Goal: Information Seeking & Learning: Learn about a topic

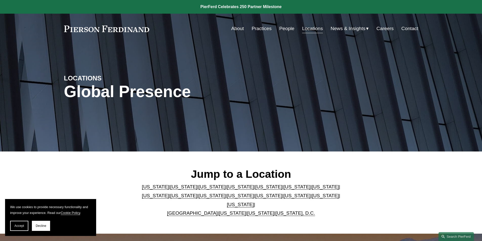
click at [146, 190] on link "[US_STATE]" at bounding box center [155, 186] width 27 height 5
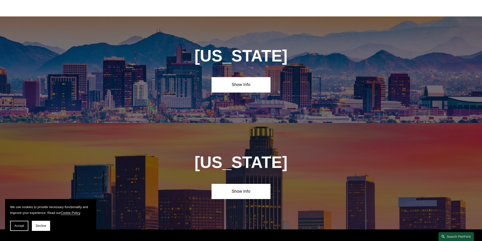
scroll to position [232, 0]
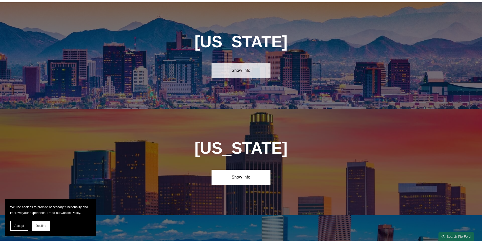
click at [249, 64] on link "Show Info" at bounding box center [241, 70] width 59 height 15
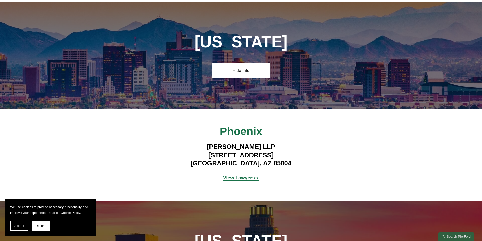
click at [245, 176] on strong "View Lawyers" at bounding box center [239, 177] width 32 height 5
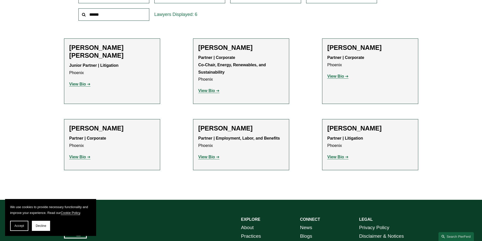
scroll to position [202, 0]
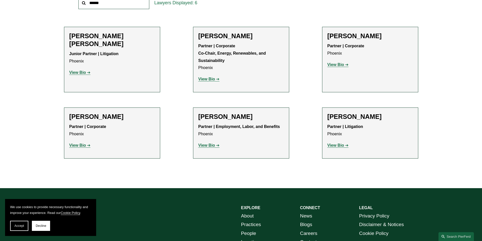
click at [337, 146] on strong "View Bio" at bounding box center [336, 145] width 17 height 4
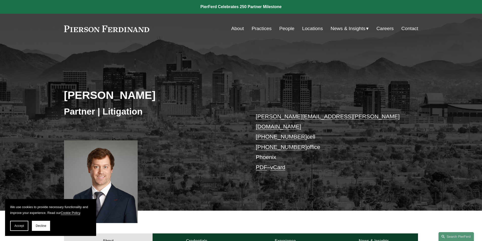
scroll to position [101, 0]
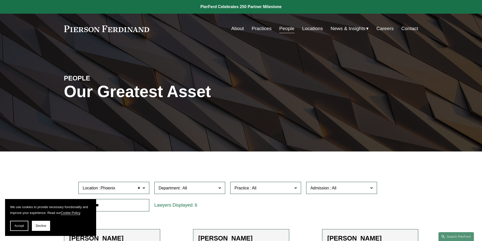
click at [262, 29] on link "Practices" at bounding box center [262, 29] width 20 height 10
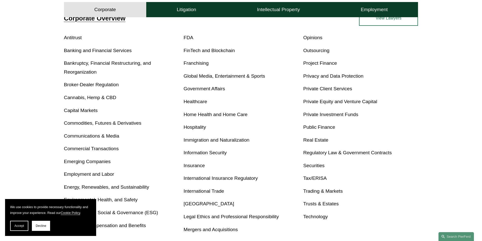
scroll to position [228, 0]
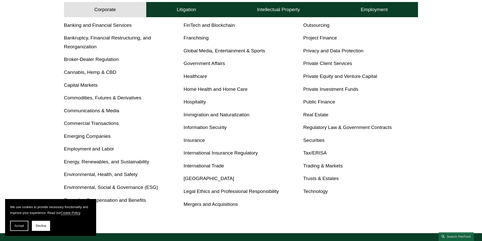
click at [195, 76] on link "Healthcare" at bounding box center [196, 76] width 24 height 5
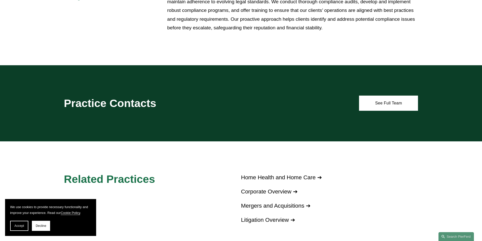
scroll to position [329, 0]
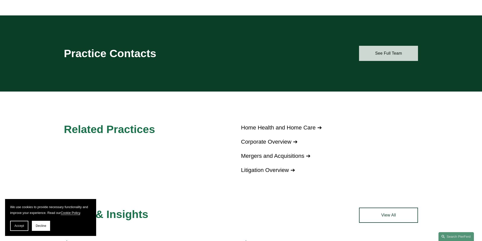
click at [388, 48] on link "See Full Team" at bounding box center [388, 53] width 59 height 15
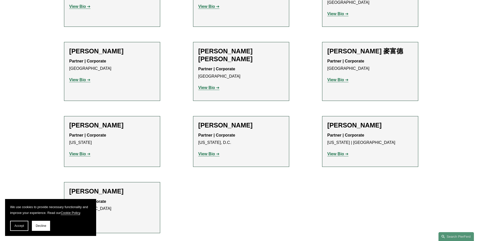
scroll to position [430, 0]
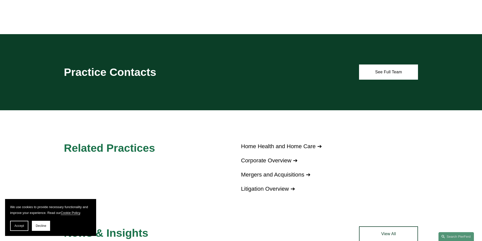
scroll to position [329, 0]
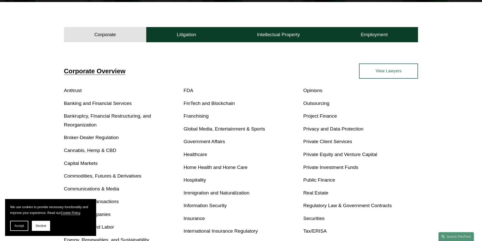
scroll to position [137, 0]
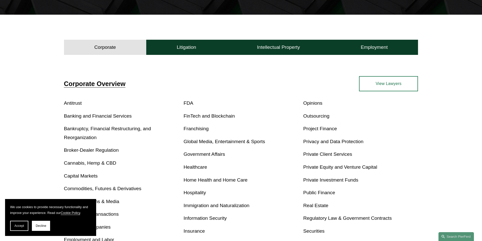
click at [332, 142] on link "Privacy and Data Protection" at bounding box center [333, 141] width 60 height 5
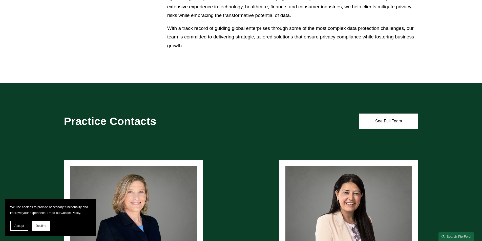
scroll to position [253, 0]
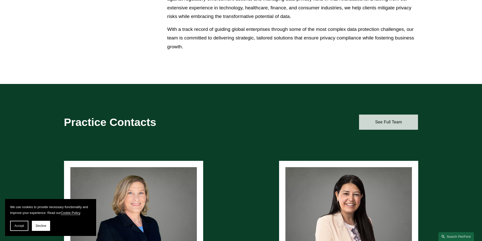
click at [393, 121] on link "See Full Team" at bounding box center [388, 122] width 59 height 15
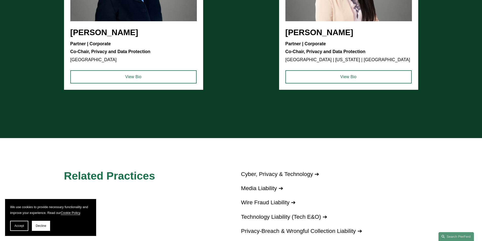
scroll to position [532, 0]
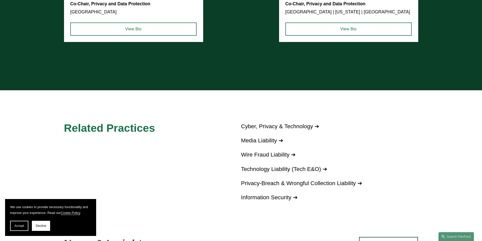
click at [299, 127] on link "Cyber, Privacy & Technology ➔" at bounding box center [280, 126] width 78 height 6
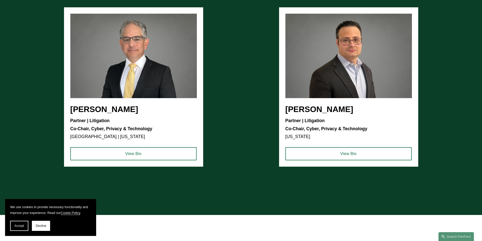
scroll to position [557, 0]
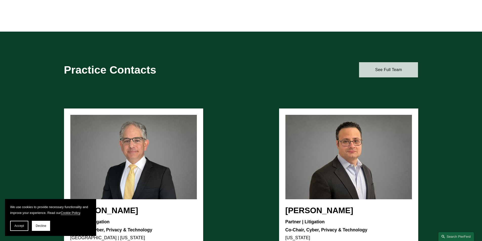
click at [395, 70] on link "See Full Team" at bounding box center [388, 69] width 59 height 15
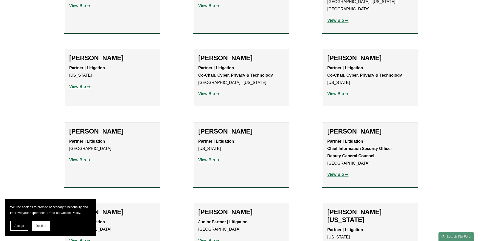
scroll to position [810, 0]
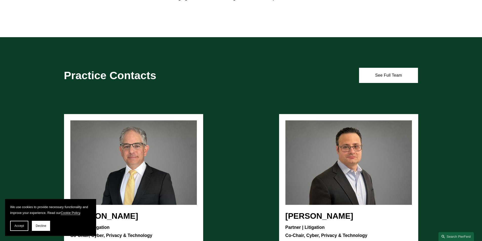
scroll to position [557, 0]
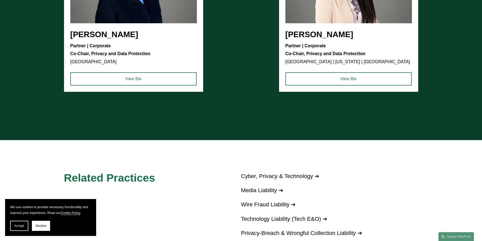
scroll to position [532, 0]
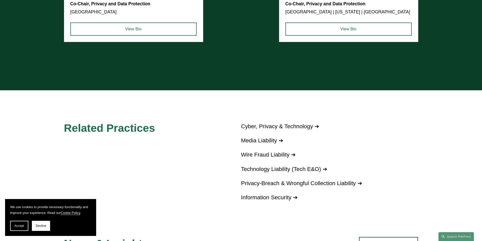
click at [279, 185] on link "Privacy-Breach & Wrongful Collection Liability ➔" at bounding box center [301, 183] width 121 height 6
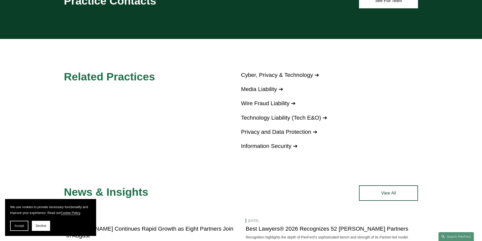
scroll to position [329, 0]
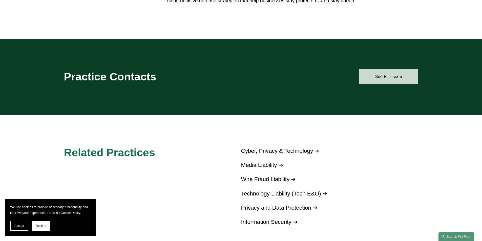
click at [396, 77] on link "See Full Team" at bounding box center [388, 76] width 59 height 15
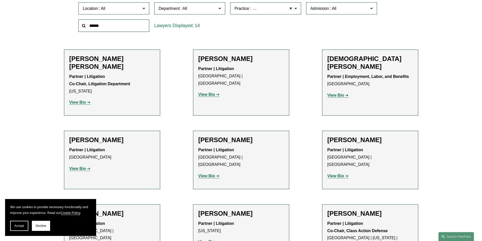
scroll to position [177, 0]
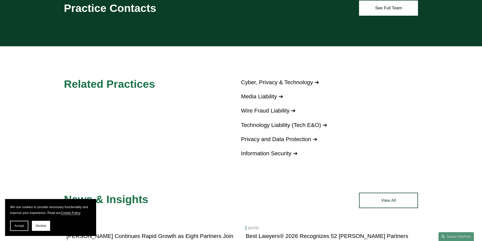
scroll to position [405, 0]
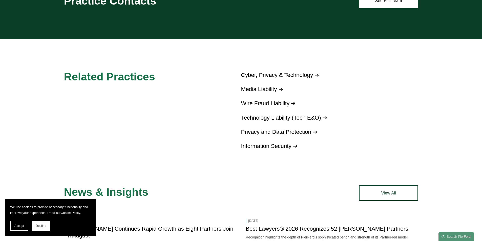
click at [262, 145] on link "Information Security ➔" at bounding box center [269, 146] width 56 height 6
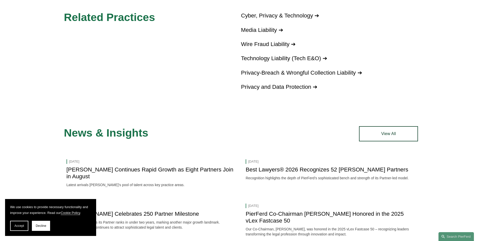
scroll to position [354, 0]
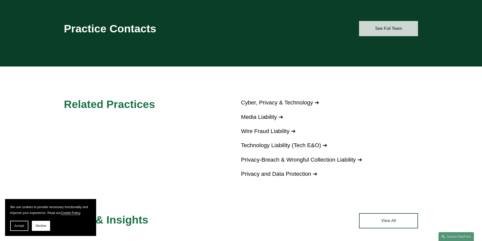
click at [386, 22] on link "See Full Team" at bounding box center [388, 28] width 59 height 15
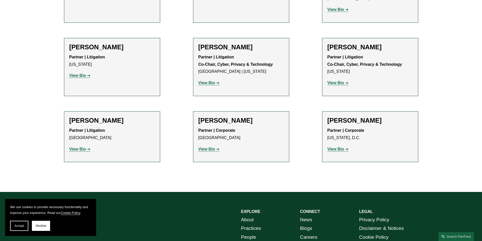
scroll to position [354, 0]
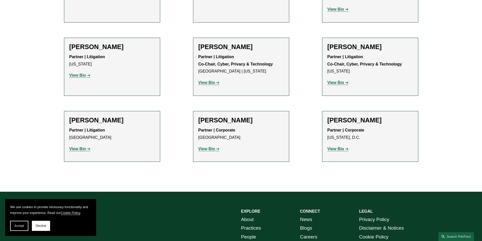
click at [97, 116] on h2 "[PERSON_NAME]" at bounding box center [112, 120] width 86 height 8
click at [79, 147] on strong "View Bio" at bounding box center [77, 149] width 17 height 4
